Goal: Task Accomplishment & Management: Manage account settings

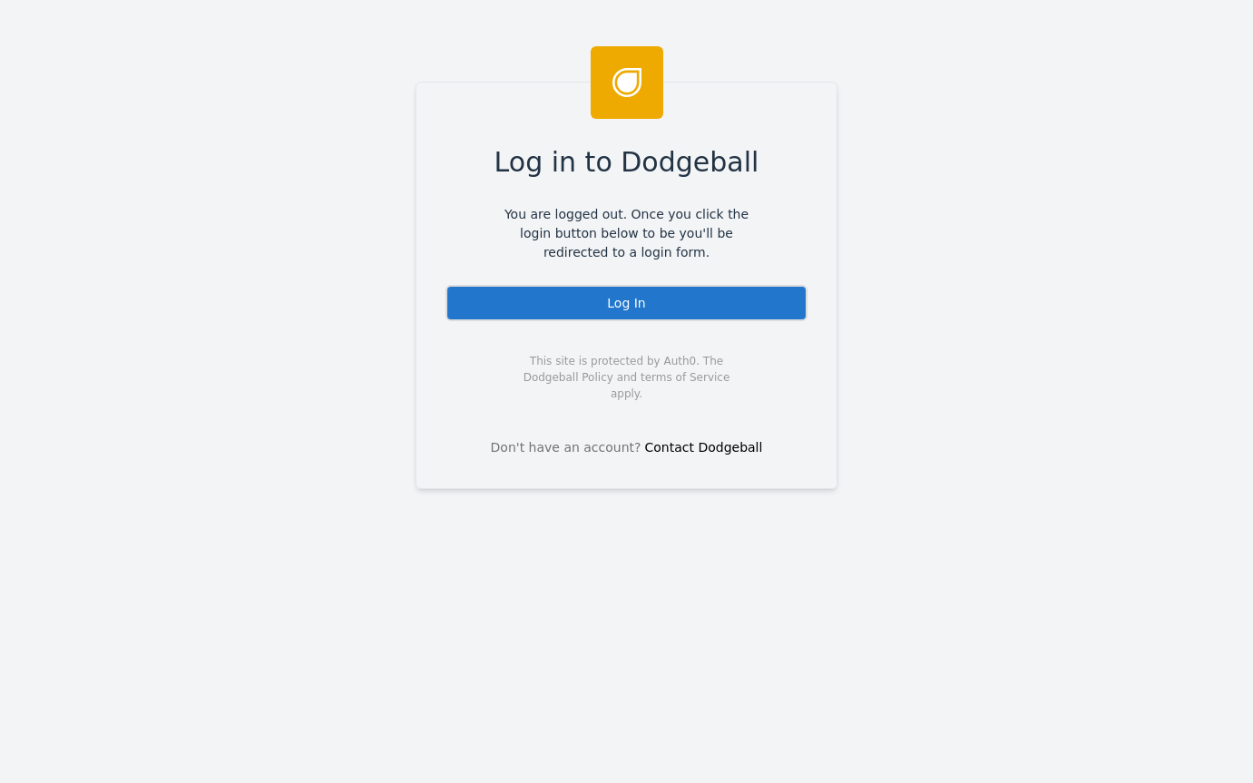
click at [585, 303] on div "Log In" at bounding box center [626, 303] width 362 height 36
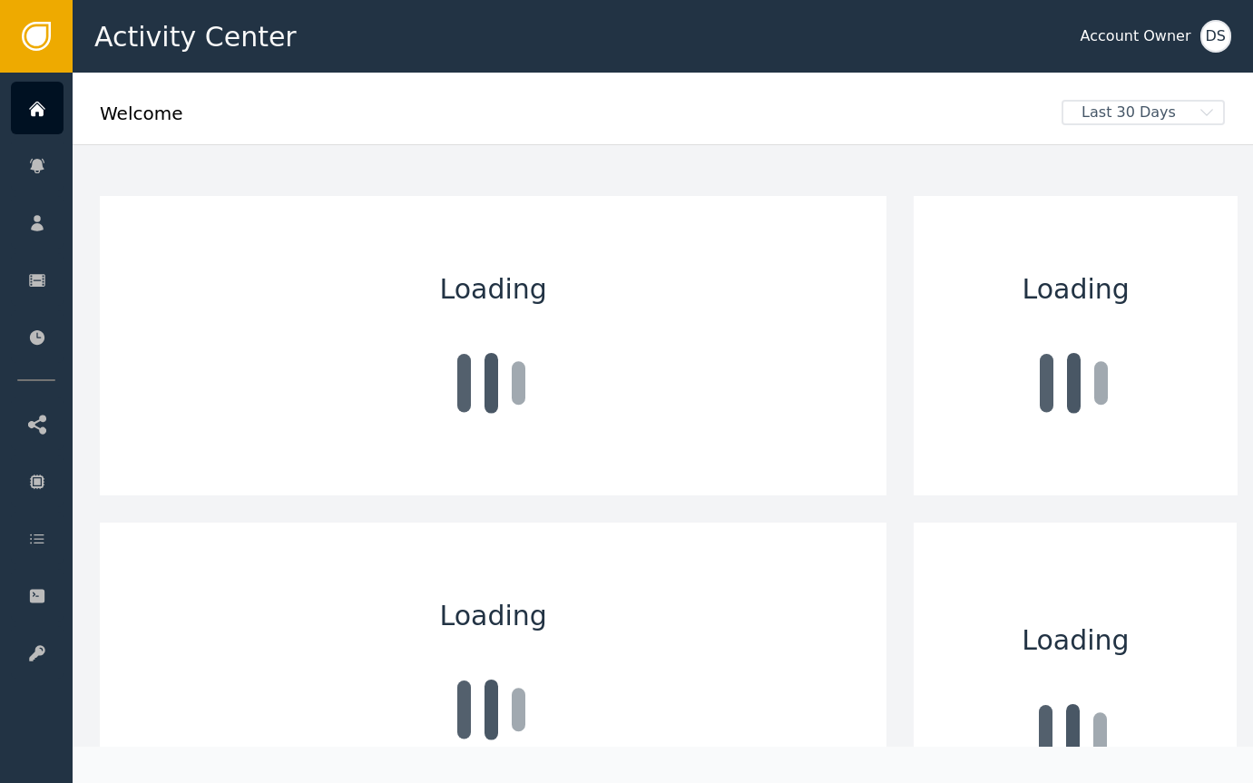
click at [1209, 34] on div "DS" at bounding box center [1215, 36] width 31 height 33
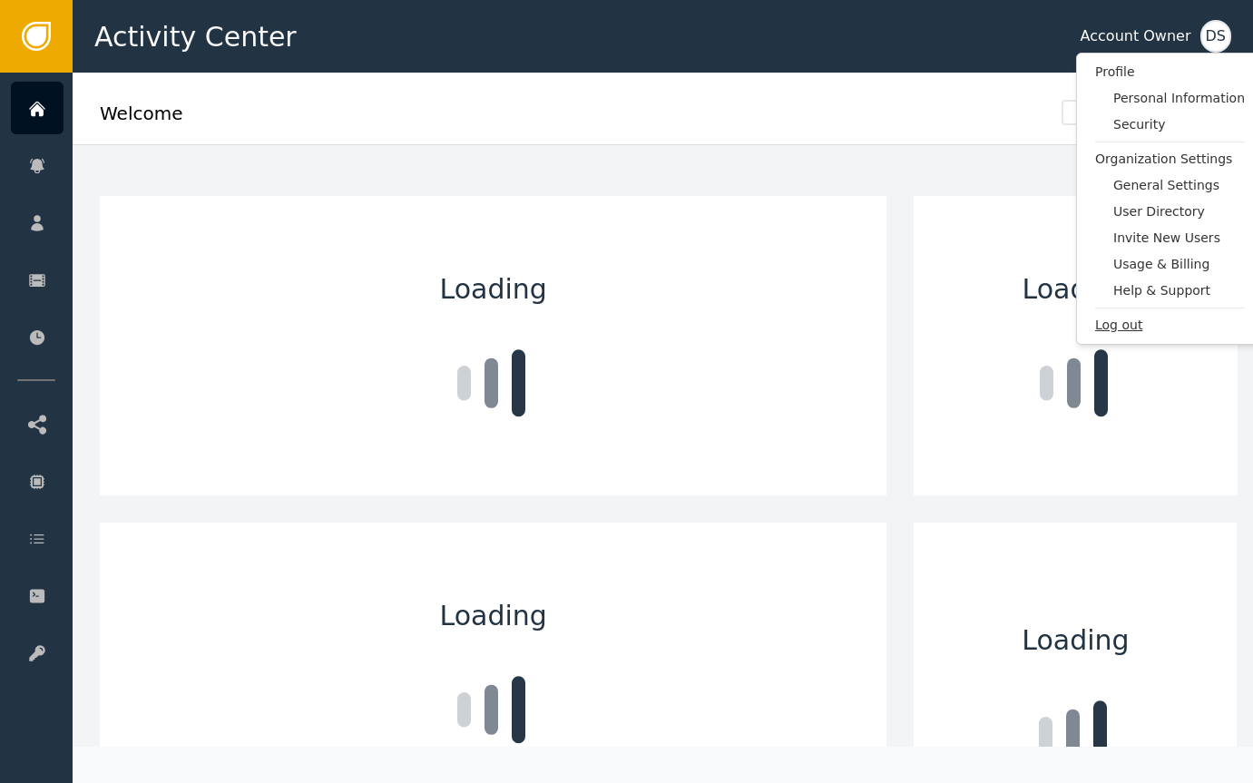
click at [1111, 323] on span "Log out" at bounding box center [1170, 325] width 150 height 19
